Goal: Use online tool/utility: Utilize a website feature to perform a specific function

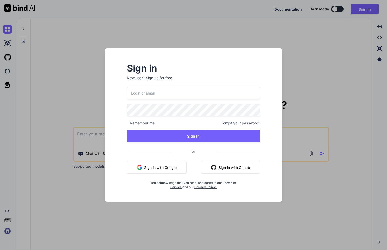
click at [164, 166] on button "Sign in with Google" at bounding box center [157, 167] width 60 height 12
click at [152, 93] on input "email" at bounding box center [194, 93] width 134 height 13
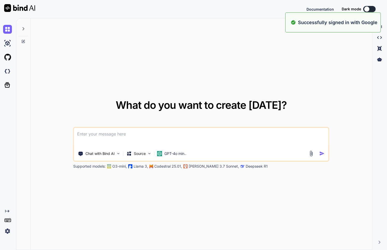
click at [176, 137] on textarea at bounding box center [201, 137] width 254 height 19
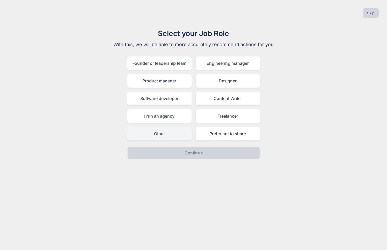
click at [168, 137] on div "Other" at bounding box center [159, 133] width 64 height 13
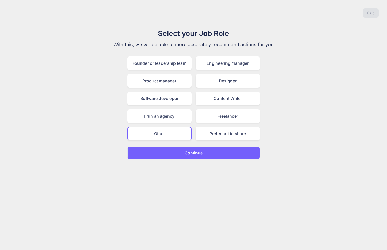
click at [183, 155] on button "Continue" at bounding box center [193, 152] width 133 height 12
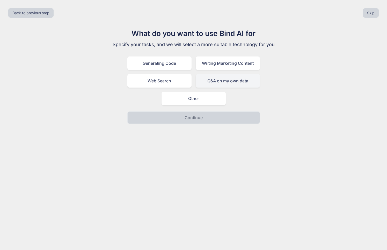
click at [222, 82] on div "Q&A on my own data" at bounding box center [228, 80] width 64 height 13
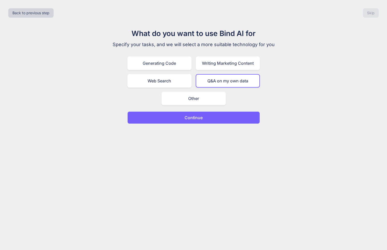
click at [209, 120] on button "Continue" at bounding box center [193, 117] width 133 height 12
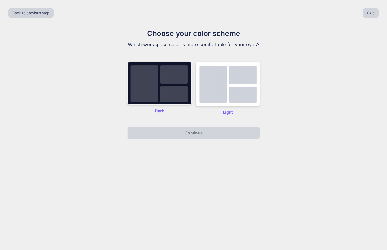
click at [161, 89] on img at bounding box center [159, 83] width 64 height 43
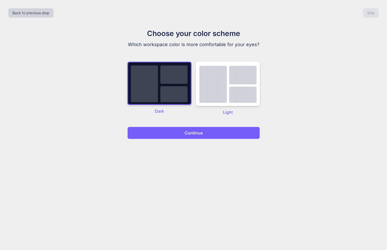
click at [187, 139] on div "Back to previous step Skip Choose your color scheme Which workspace color is mo…" at bounding box center [193, 125] width 387 height 250
click at [185, 130] on p "Continue" at bounding box center [194, 133] width 18 height 6
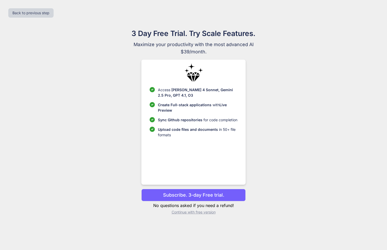
click at [200, 213] on p "Continue with free version" at bounding box center [193, 211] width 104 height 5
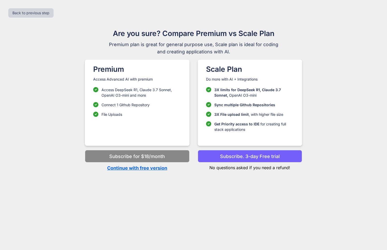
click at [130, 167] on p "Continue with free version" at bounding box center [137, 167] width 104 height 7
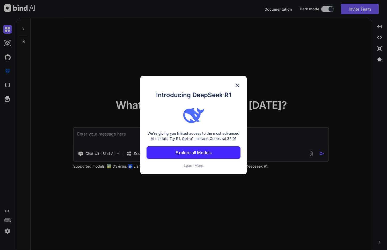
click at [238, 84] on img at bounding box center [237, 85] width 6 height 6
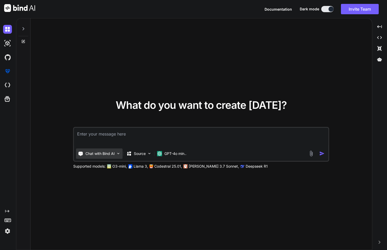
click at [111, 152] on p "Chat with Bind AI" at bounding box center [99, 153] width 29 height 5
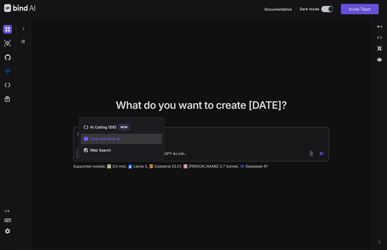
click at [205, 141] on div at bounding box center [193, 125] width 387 height 250
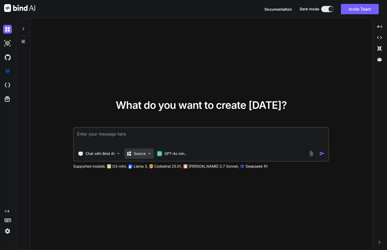
click at [146, 153] on div "Source" at bounding box center [138, 153] width 29 height 10
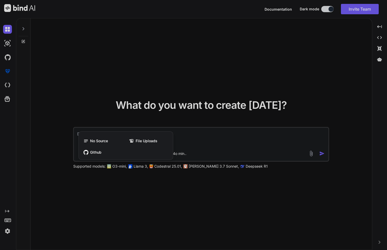
click at [206, 144] on div at bounding box center [193, 125] width 387 height 250
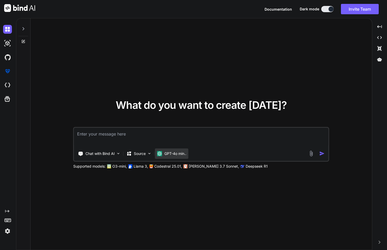
click at [182, 152] on p "GPT-4o min.." at bounding box center [175, 153] width 22 height 5
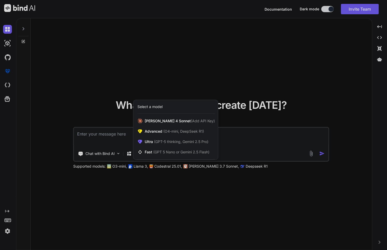
click at [246, 141] on div at bounding box center [193, 125] width 387 height 250
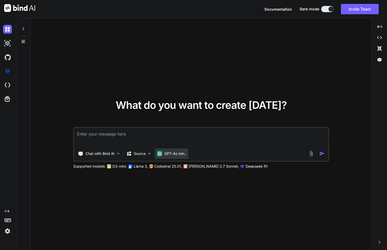
click at [186, 150] on div "GPT-4o min.." at bounding box center [171, 153] width 33 height 10
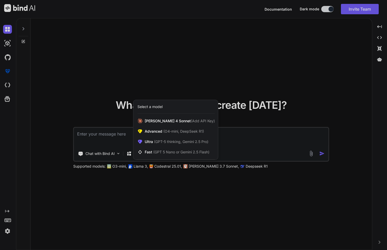
click at [234, 143] on div at bounding box center [193, 125] width 387 height 250
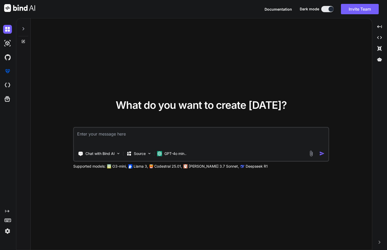
click at [187, 140] on textarea at bounding box center [201, 137] width 254 height 19
click at [184, 137] on textarea at bounding box center [201, 137] width 254 height 19
type textarea "Create an admin dashboard including calendar, users, and other components neede…"
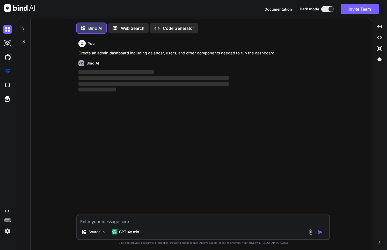
scroll to position [3, 0]
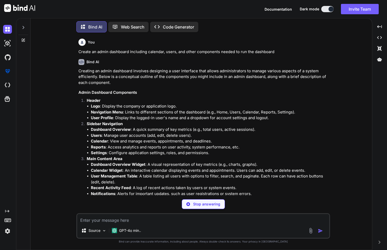
click at [7, 116] on div "Created with Pixso." at bounding box center [7, 128] width 14 height 213
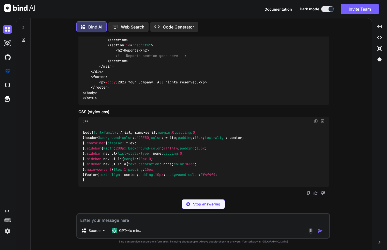
scroll to position [599, 0]
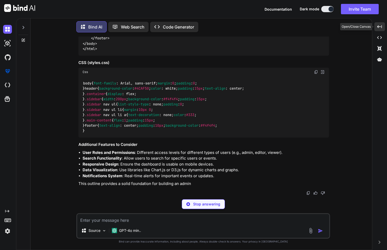
click at [380, 26] on icon "Created with Pixso." at bounding box center [379, 26] width 5 height 5
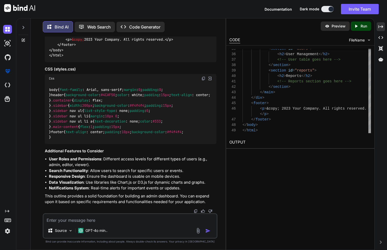
scroll to position [688, 0]
click at [336, 27] on p "Preview" at bounding box center [339, 26] width 14 height 5
click at [330, 25] on div "Preview" at bounding box center [335, 25] width 29 height 9
click at [364, 26] on p "Run" at bounding box center [364, 26] width 6 height 5
click at [332, 25] on p "Preview" at bounding box center [339, 26] width 14 height 5
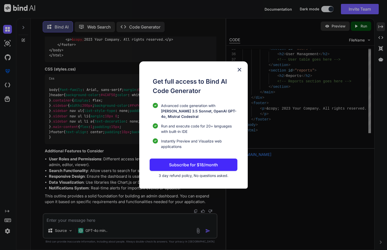
click at [240, 72] on img at bounding box center [239, 70] width 6 height 6
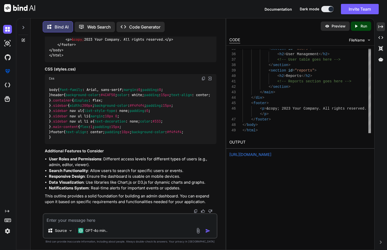
click at [271, 155] on link "[URL][DOMAIN_NAME]" at bounding box center [250, 154] width 42 height 5
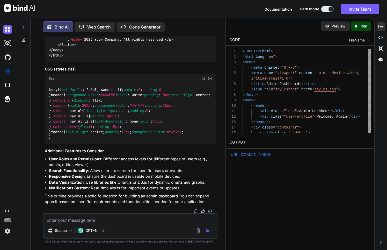
click at [7, 212] on icon "Created with Pixso." at bounding box center [7, 211] width 4 height 4
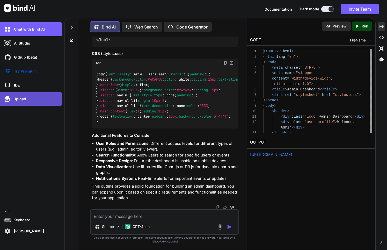
click at [21, 96] on p "Upload" at bounding box center [18, 98] width 15 height 5
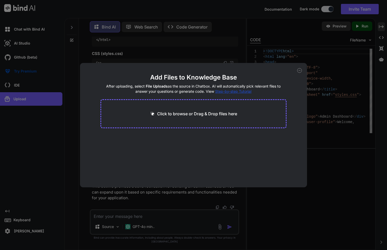
click at [19, 120] on div "Add Files to Knowledge Base After uploading, select File Uploads as the source …" at bounding box center [193, 125] width 387 height 250
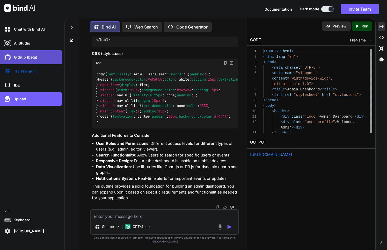
click at [43, 56] on div "Github (beta)" at bounding box center [32, 57] width 59 height 9
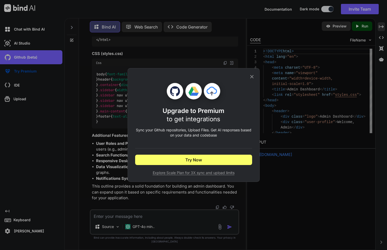
click at [51, 115] on div "Upgrade to Premium to get integrations Sync your Github repositories, Upload Fi…" at bounding box center [193, 125] width 387 height 250
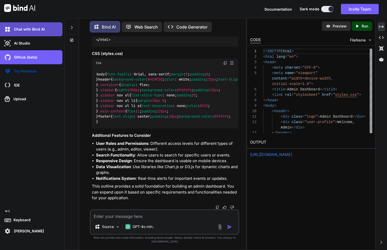
click at [36, 34] on div "Chat with Bind AI" at bounding box center [31, 29] width 62 height 14
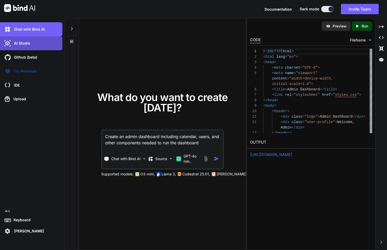
click at [30, 45] on div "AI Studio" at bounding box center [32, 43] width 59 height 9
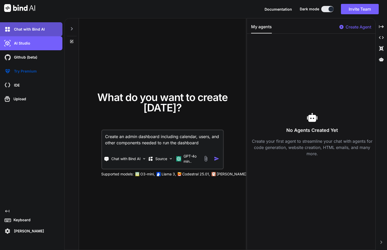
click at [40, 28] on p "Chat with Bind AI" at bounding box center [28, 29] width 33 height 5
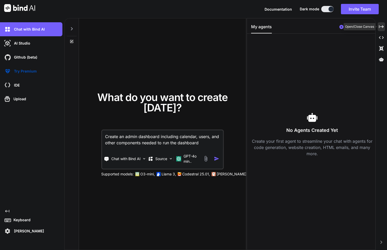
click at [382, 26] on icon at bounding box center [381, 26] width 5 height 3
